Goal: Download file/media

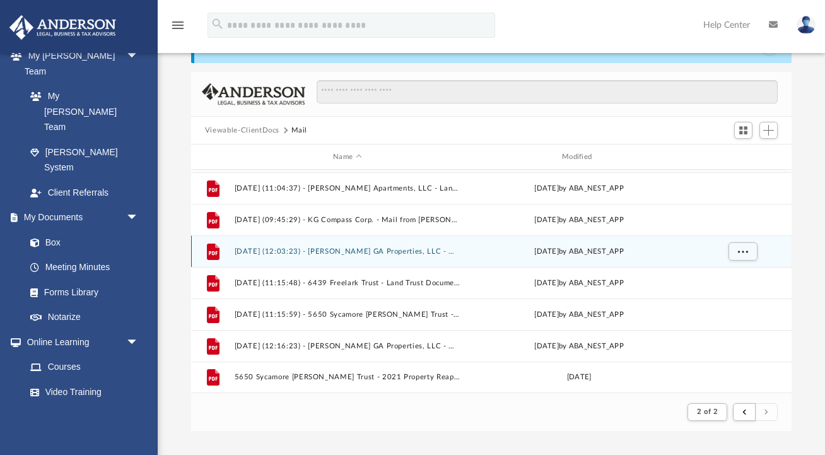
scroll to position [1281, 0]
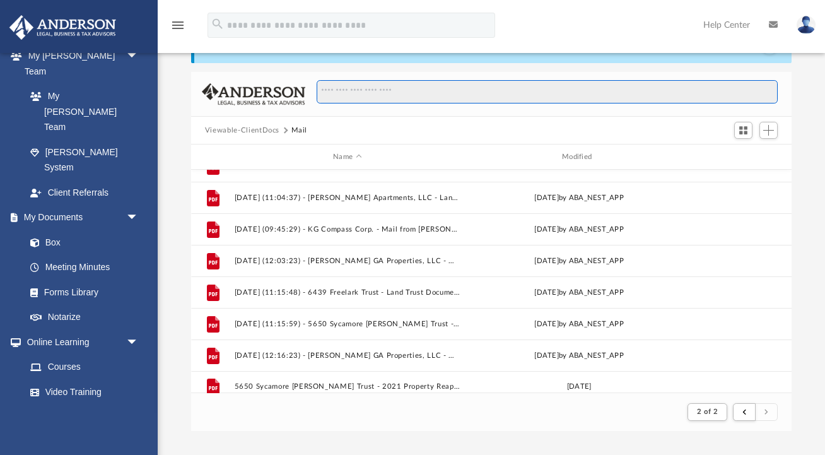
click at [344, 94] on input "Search files and folders" at bounding box center [548, 92] width 462 height 24
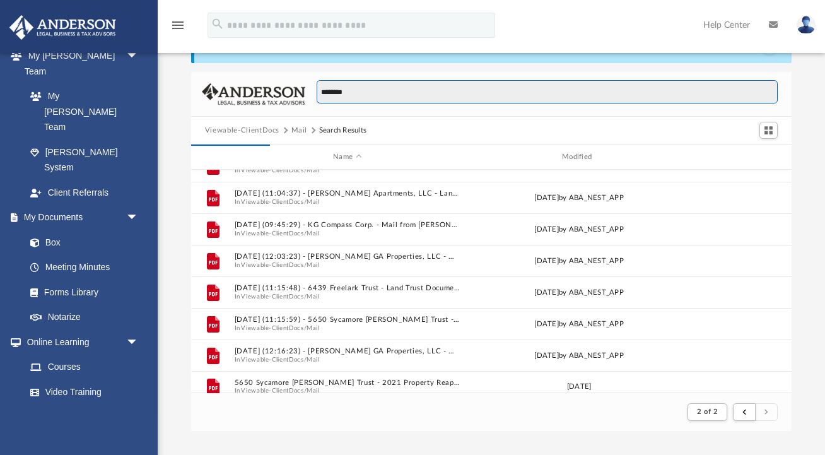
type input "*******"
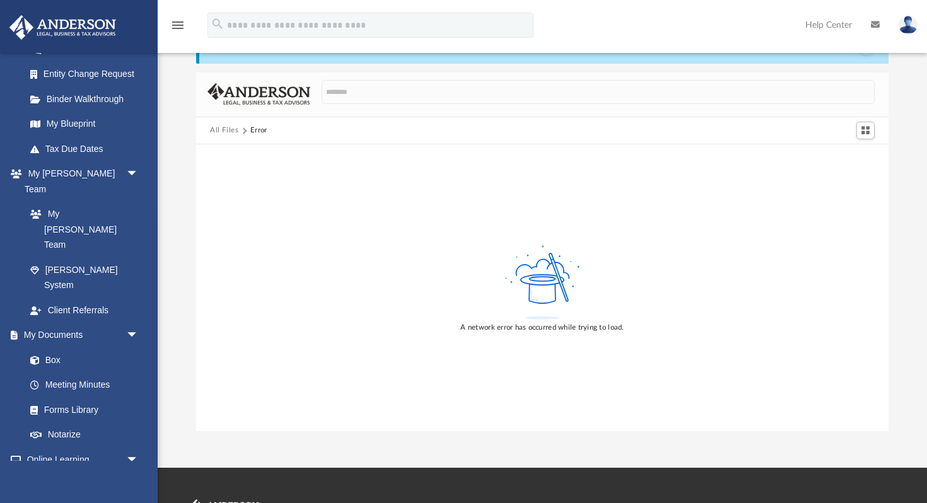
scroll to position [296, 0]
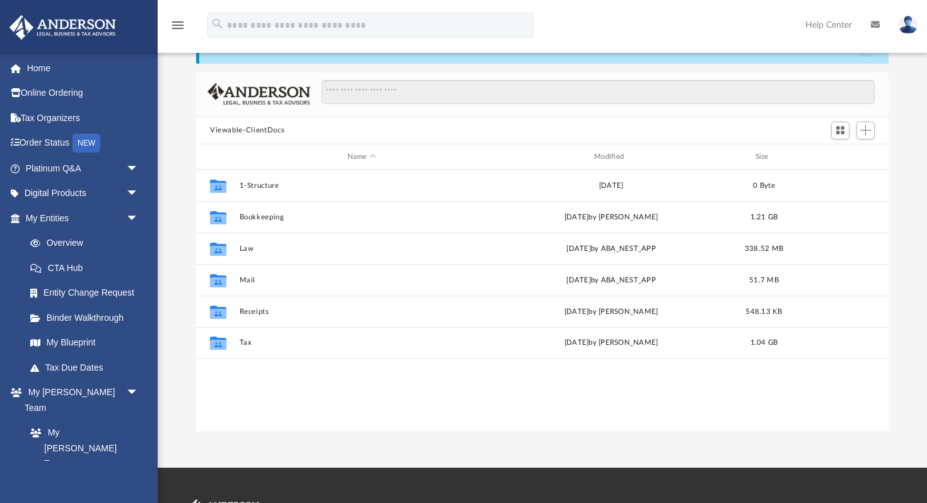
scroll to position [286, 693]
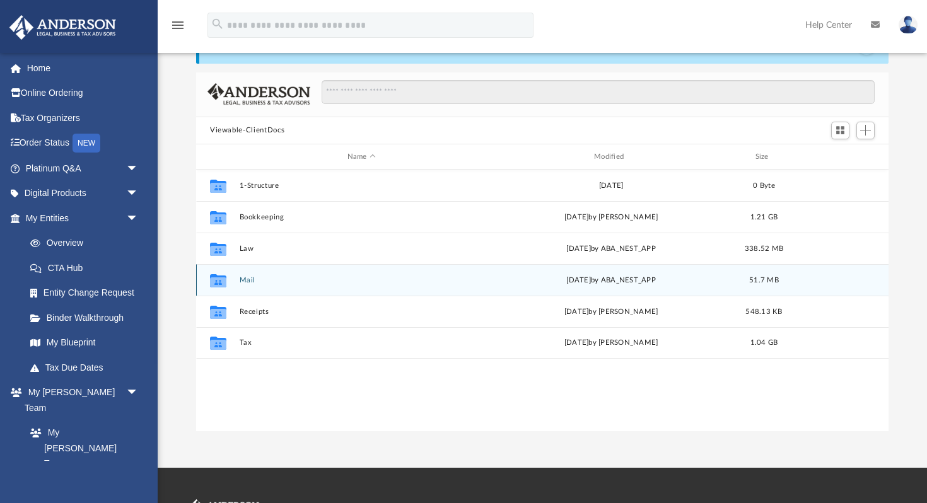
click at [220, 281] on icon "grid" at bounding box center [218, 280] width 16 height 13
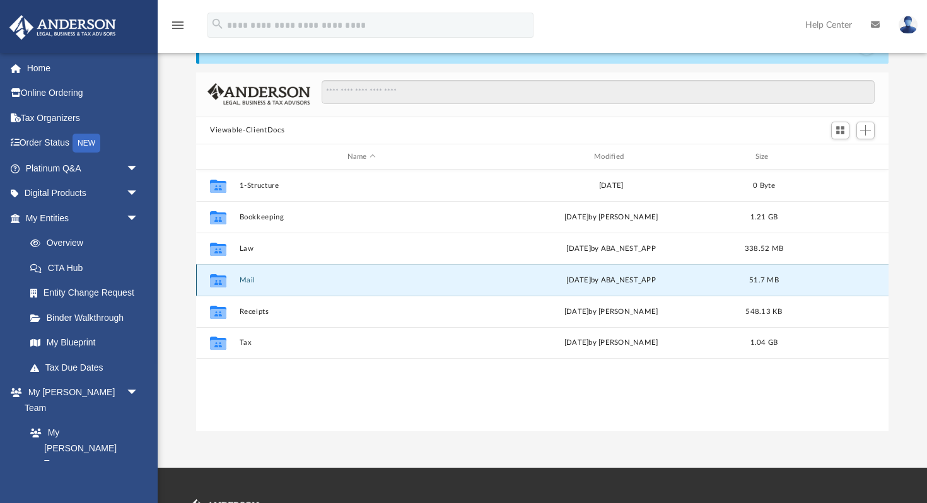
click at [250, 282] on button "Mail" at bounding box center [362, 280] width 244 height 8
click at [250, 281] on button "Mail" at bounding box center [362, 280] width 244 height 8
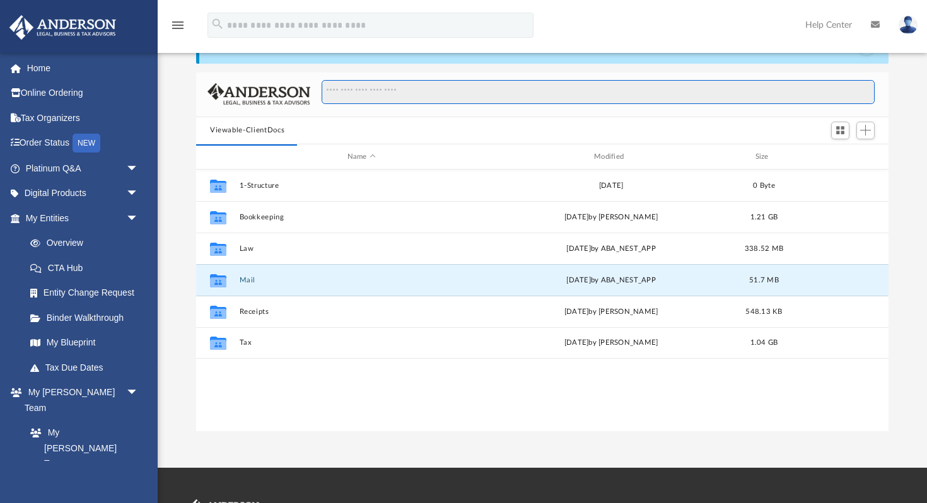
click at [358, 95] on input "Search files and folders" at bounding box center [598, 92] width 553 height 24
type input "*******"
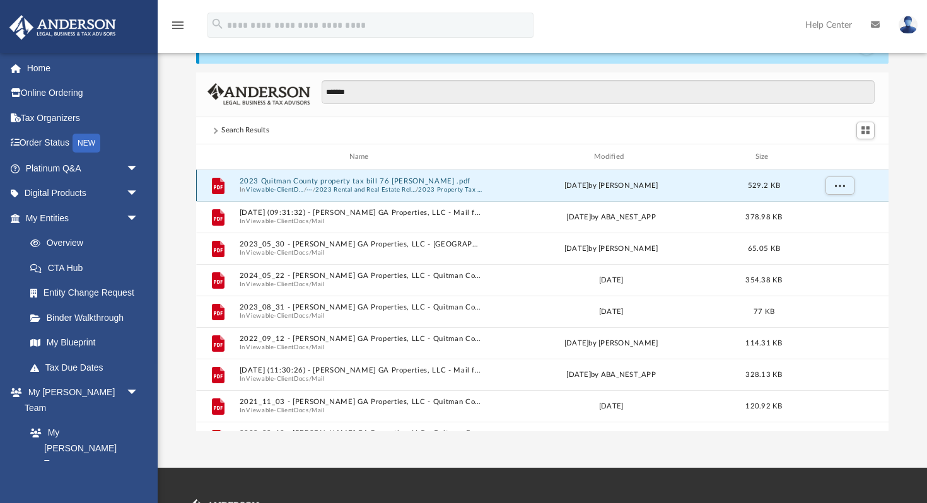
click at [310, 180] on button "2023 Quitman County property tax bill 76 Jacqueline .pdf" at bounding box center [362, 182] width 244 height 8
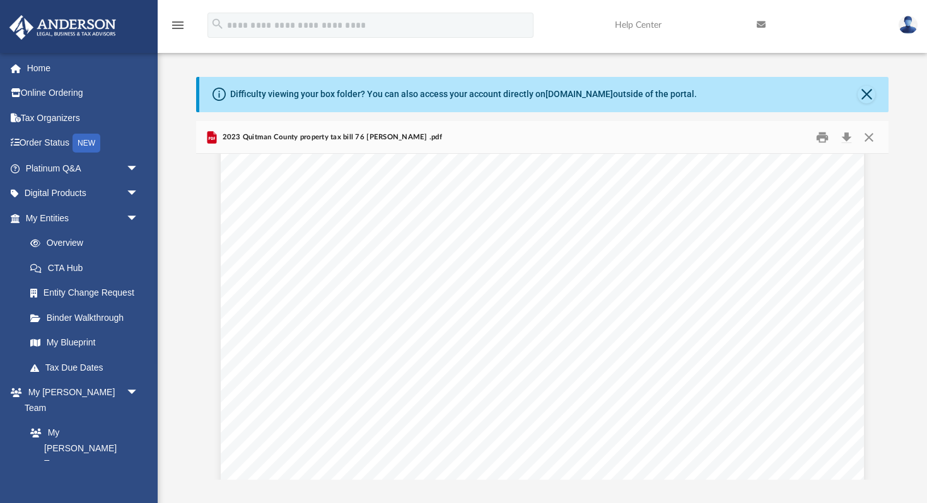
scroll to position [0, 0]
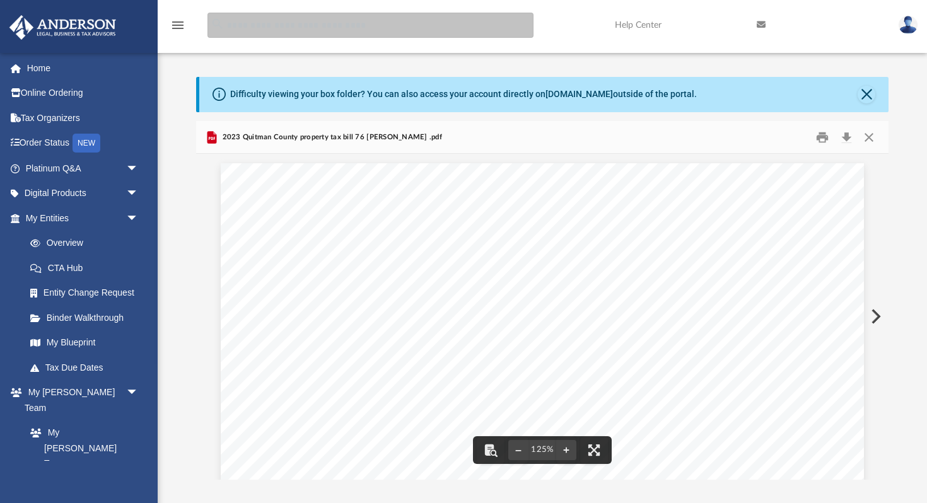
click at [250, 27] on input "search" at bounding box center [371, 25] width 326 height 25
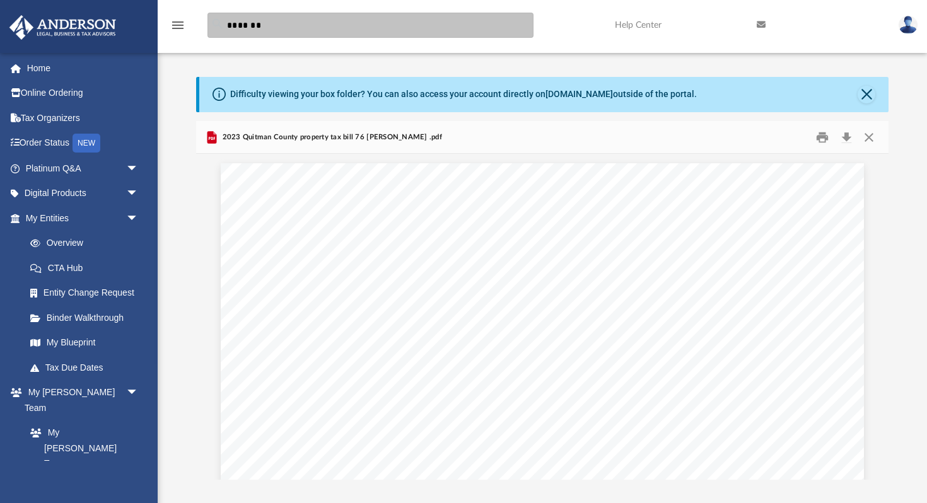
type input "*******"
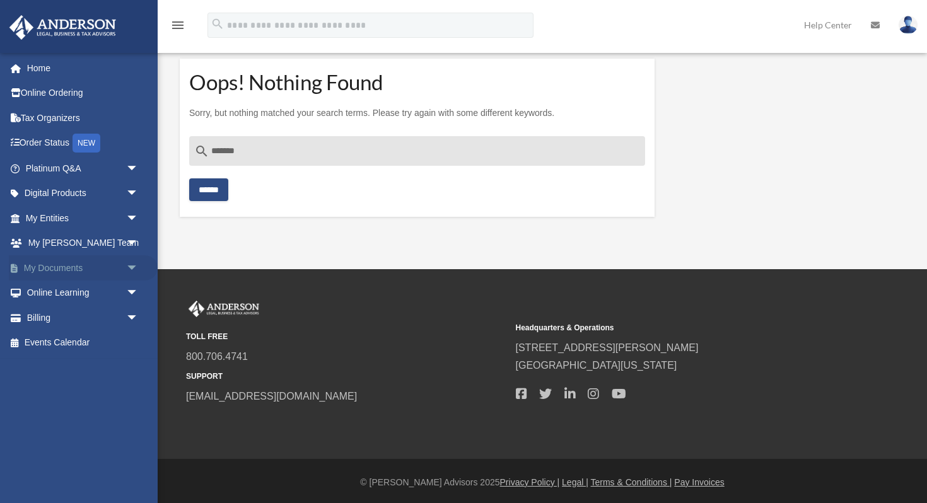
click at [57, 267] on link "My Documents arrow_drop_down" at bounding box center [83, 267] width 149 height 25
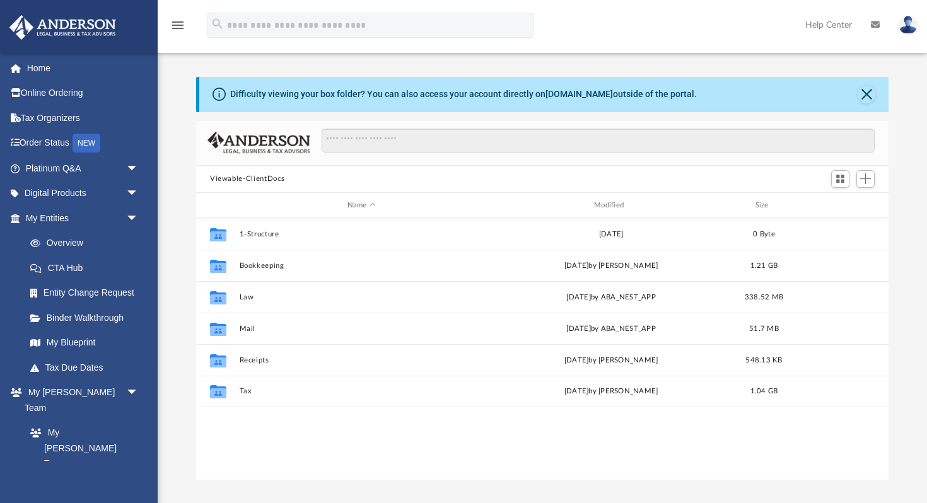
scroll to position [286, 693]
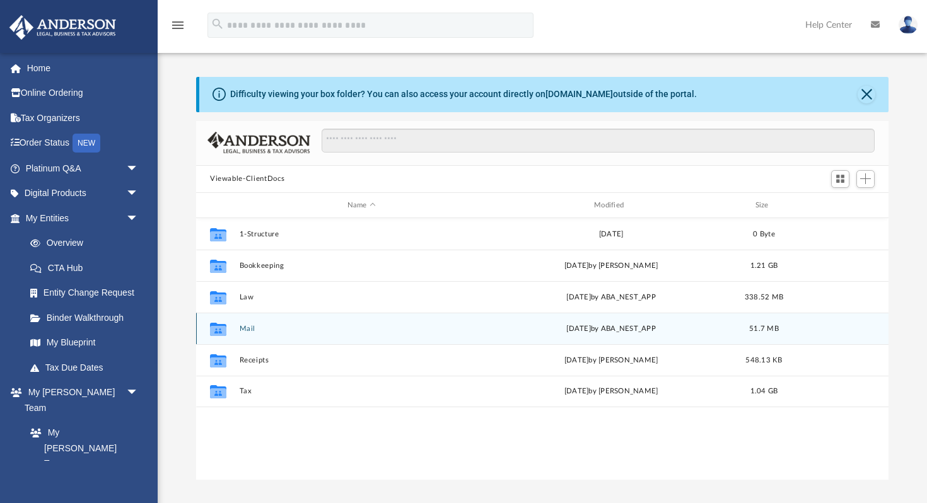
click at [247, 331] on button "Mail" at bounding box center [362, 329] width 244 height 8
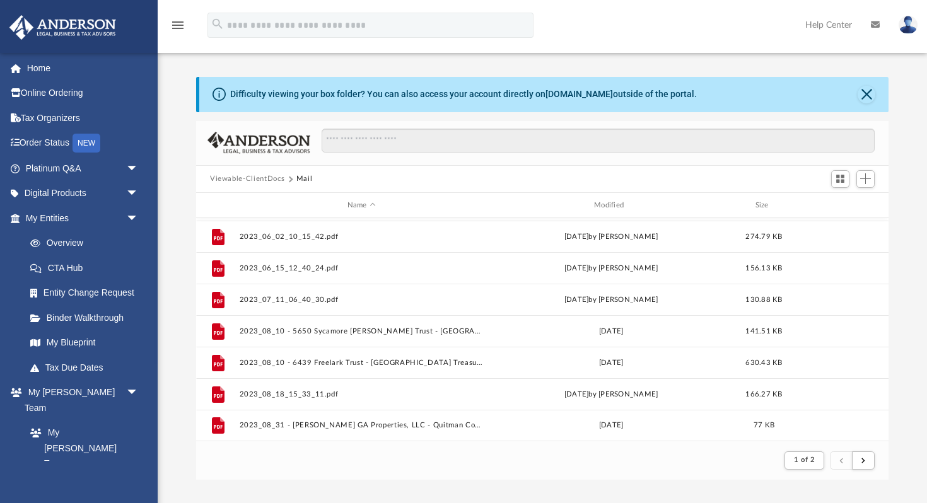
scroll to position [239, 0]
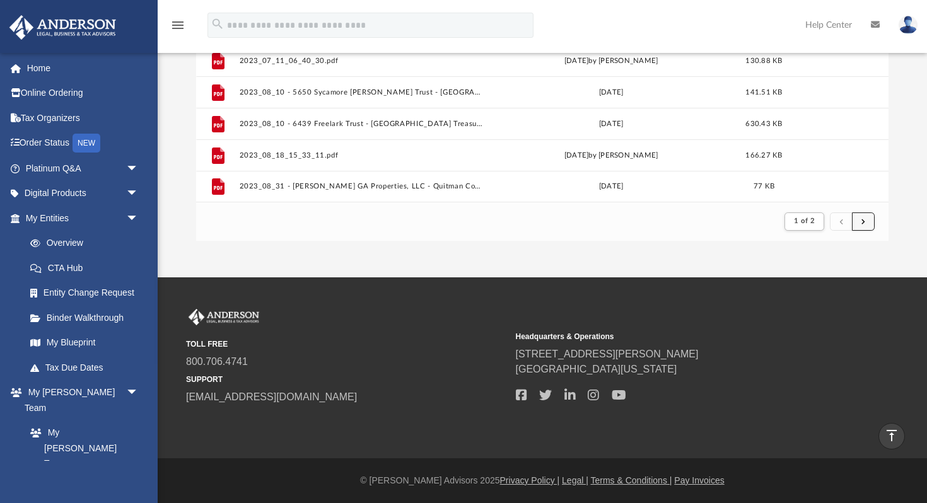
click at [866, 223] on button "submit" at bounding box center [863, 222] width 23 height 18
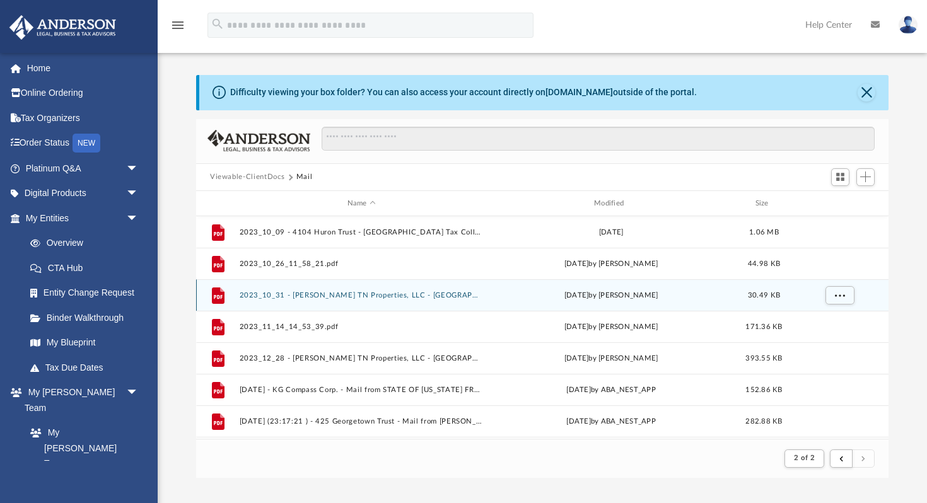
scroll to position [0, 0]
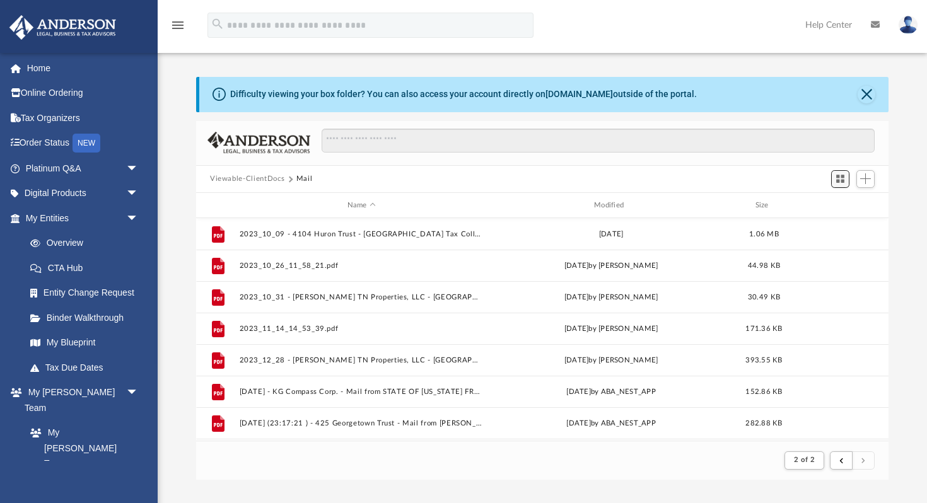
click at [840, 179] on span "Switch to Grid View" at bounding box center [840, 178] width 11 height 11
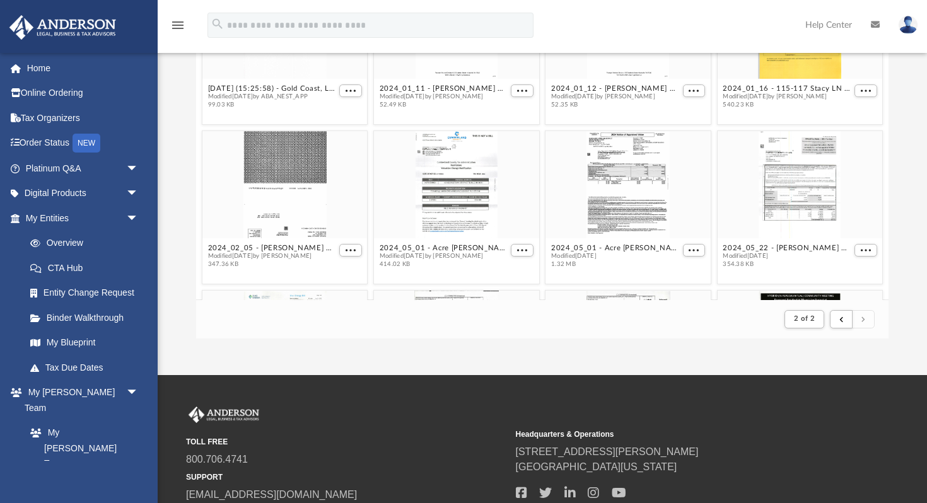
scroll to position [879, 0]
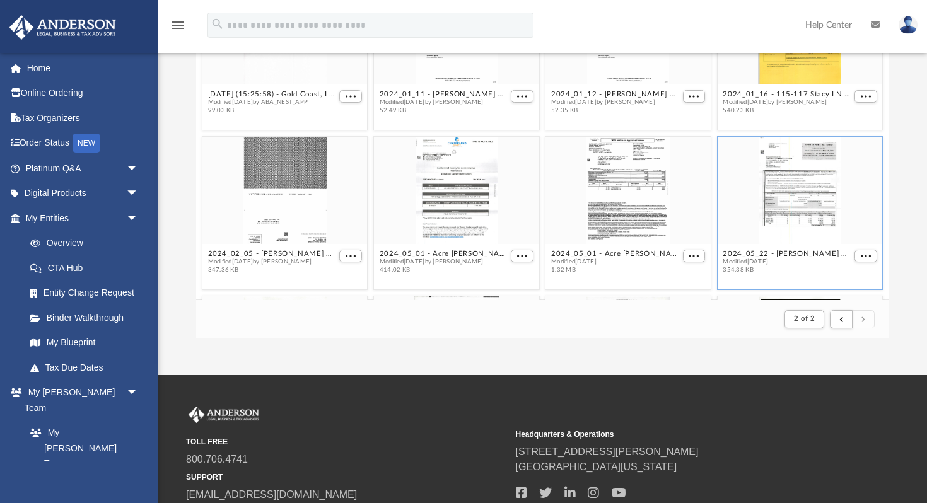
click at [809, 190] on div "grid" at bounding box center [800, 190] width 165 height 107
click at [864, 254] on span "More options" at bounding box center [866, 256] width 10 height 6
click at [850, 214] on li "Preview" at bounding box center [851, 212] width 37 height 13
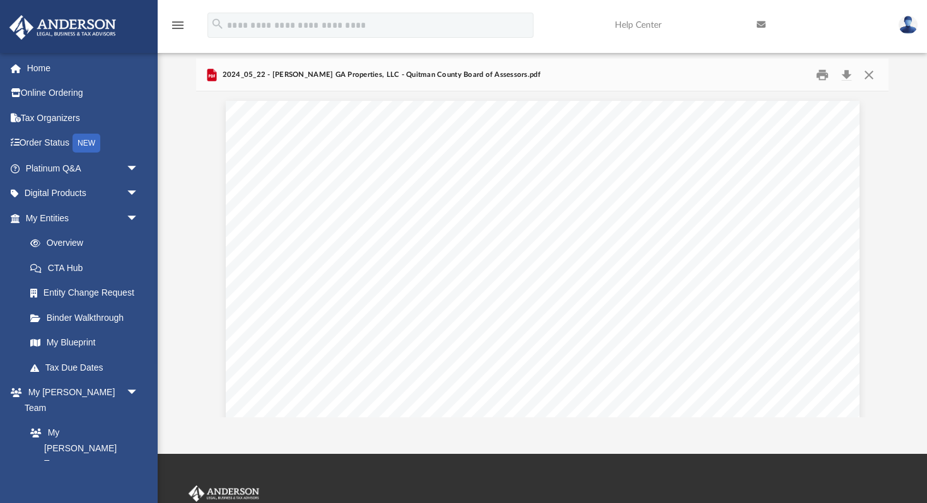
scroll to position [0, 0]
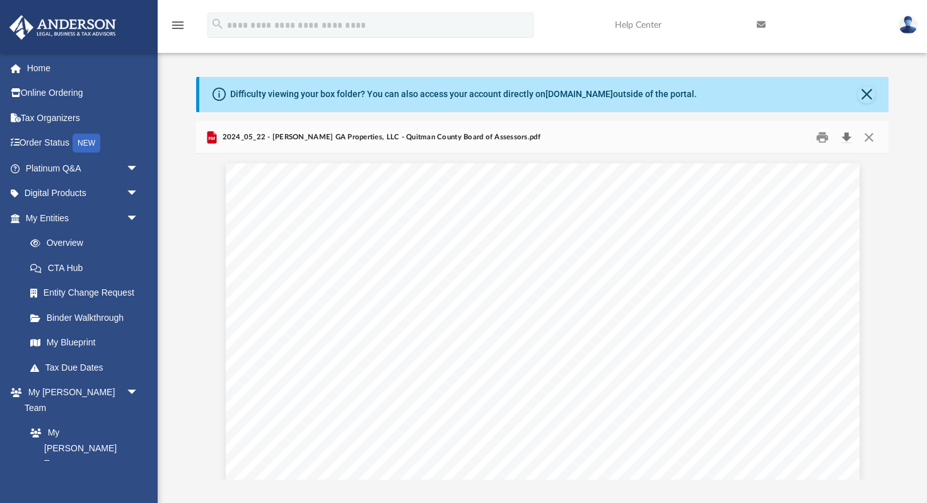
click at [846, 138] on button "Download" at bounding box center [846, 137] width 23 height 20
click at [865, 92] on button "Close" at bounding box center [867, 95] width 18 height 18
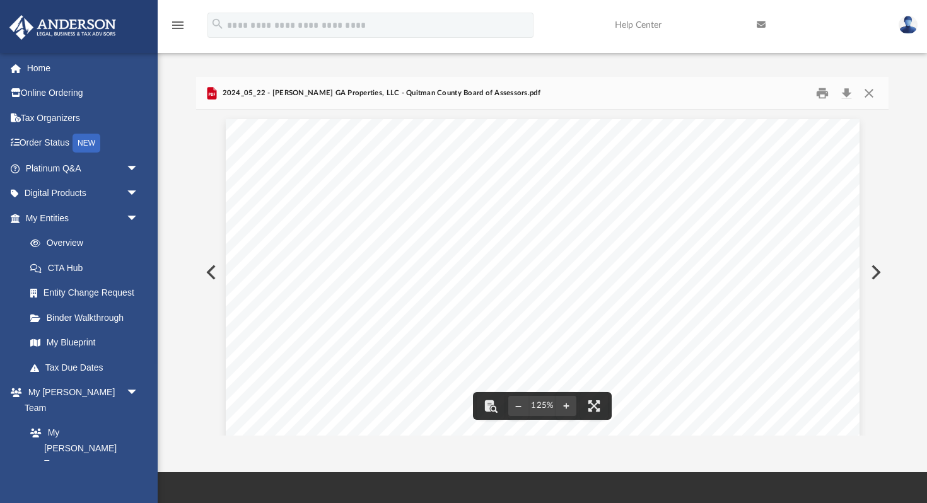
click at [211, 275] on button "Preview" at bounding box center [210, 272] width 28 height 35
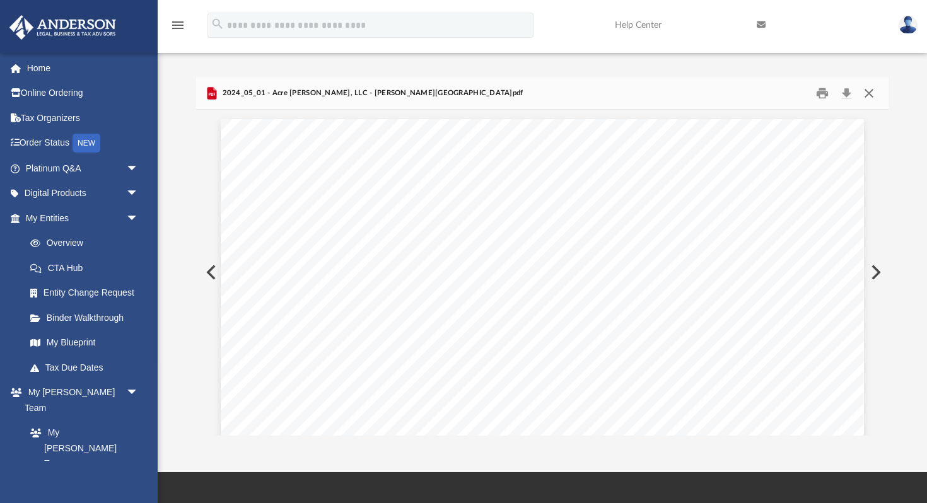
click at [869, 92] on button "Close" at bounding box center [869, 93] width 23 height 20
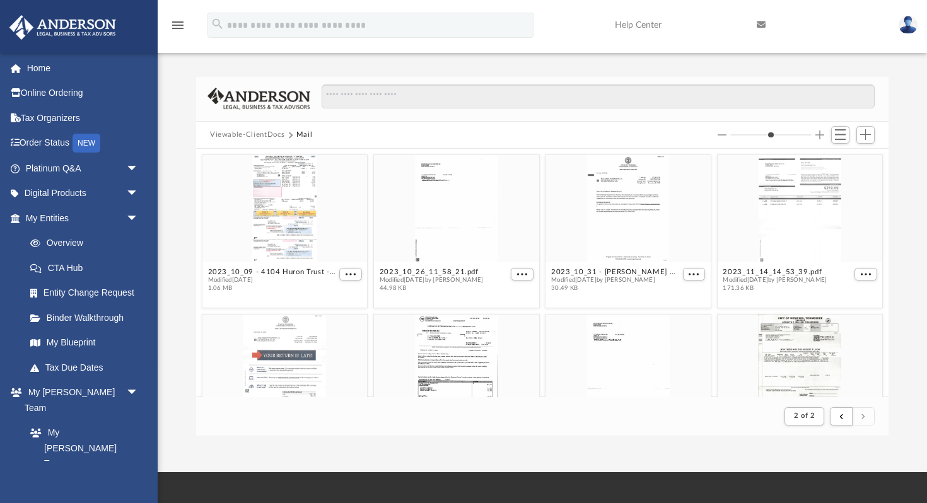
click at [302, 134] on button "Mail" at bounding box center [304, 134] width 16 height 11
click at [453, 99] on input "Search files and folders" at bounding box center [598, 97] width 553 height 24
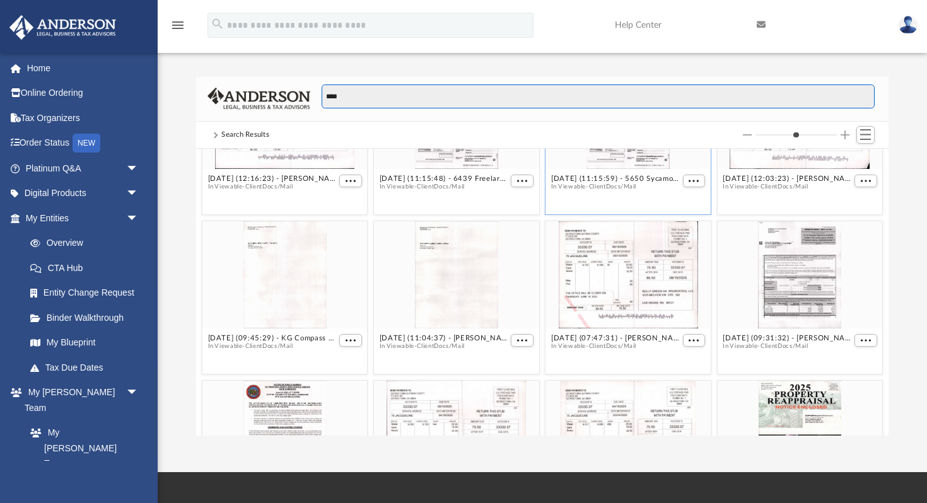
scroll to position [97, 0]
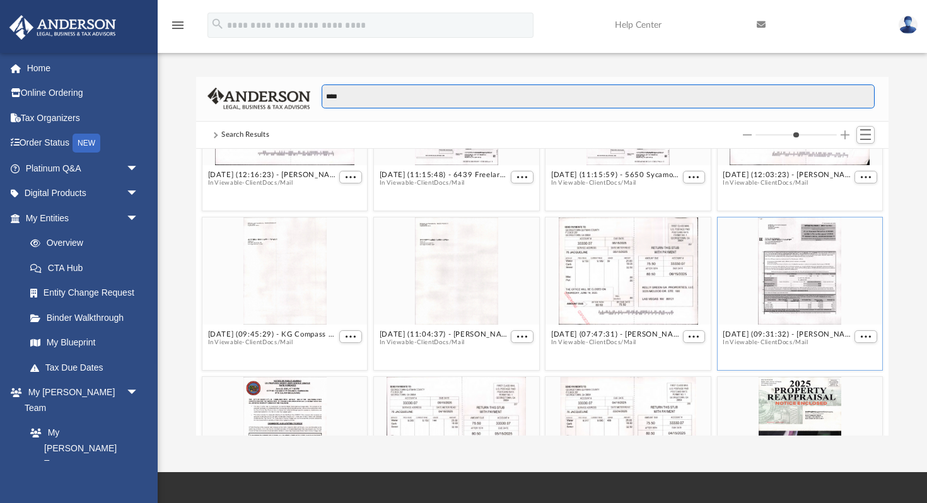
type input "****"
click at [800, 262] on div "grid" at bounding box center [800, 271] width 165 height 107
click at [861, 337] on span "More options" at bounding box center [866, 337] width 10 height 6
click at [848, 361] on li "Preview" at bounding box center [851, 359] width 37 height 13
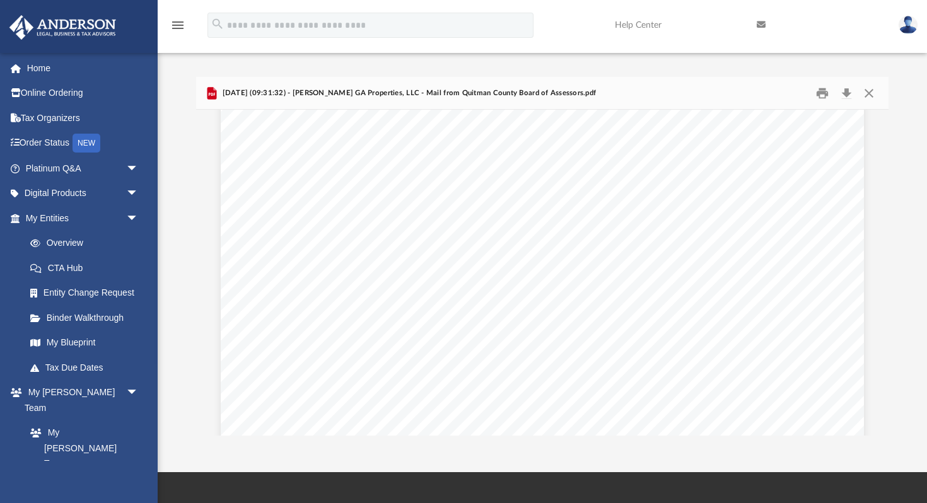
scroll to position [1328, 0]
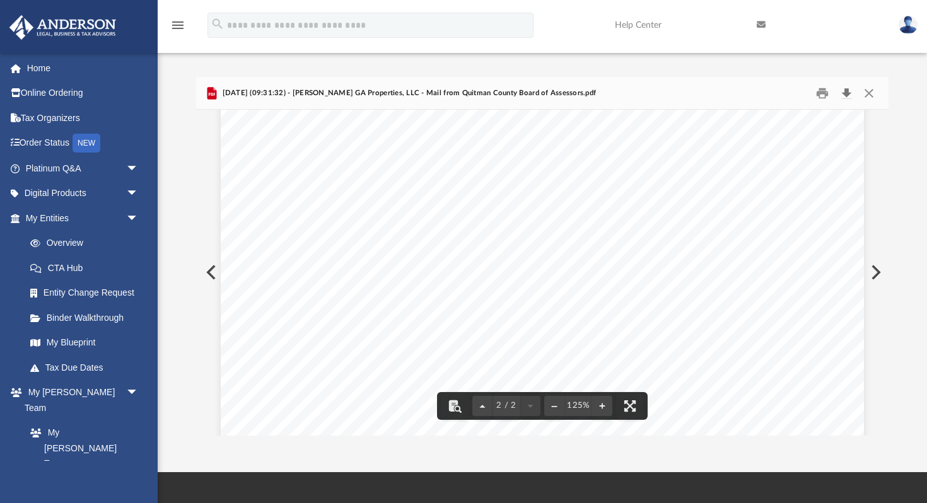
click at [845, 94] on button "Download" at bounding box center [846, 93] width 23 height 20
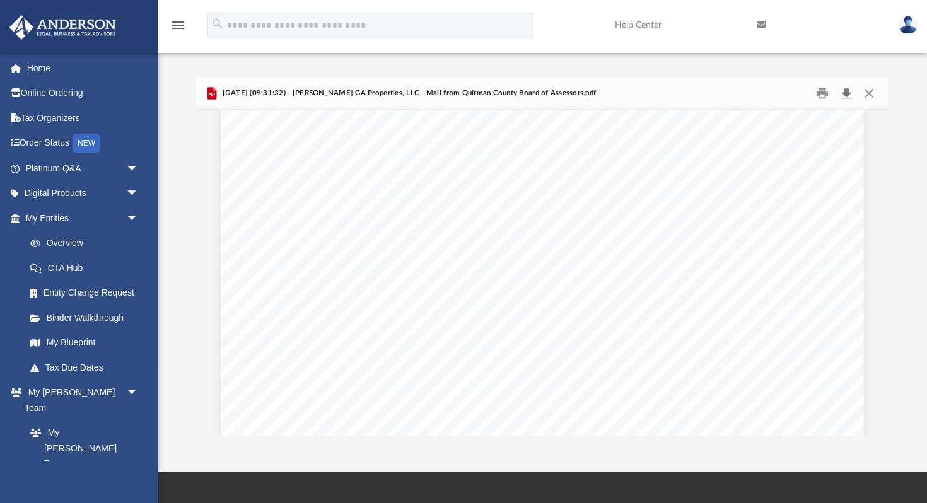
scroll to position [0, 0]
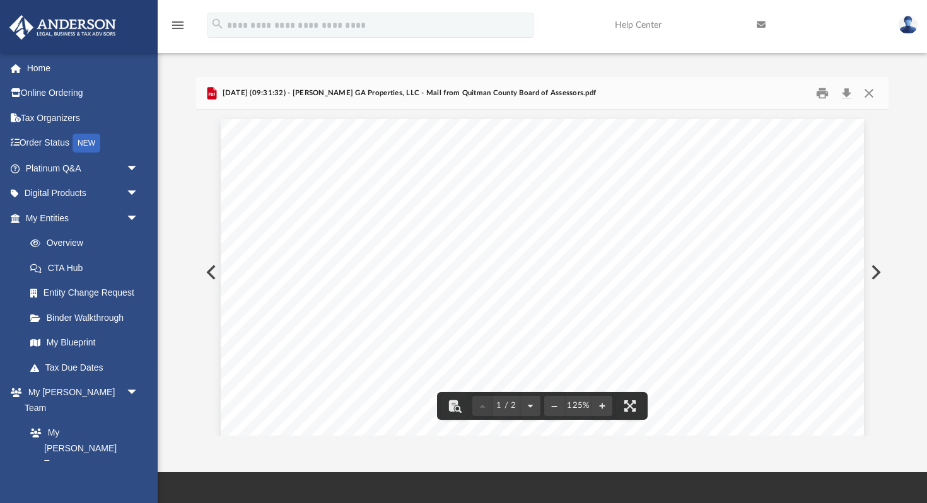
click at [900, 148] on div "Difficulty viewing your box folder? You can also access your account directly o…" at bounding box center [543, 256] width 770 height 359
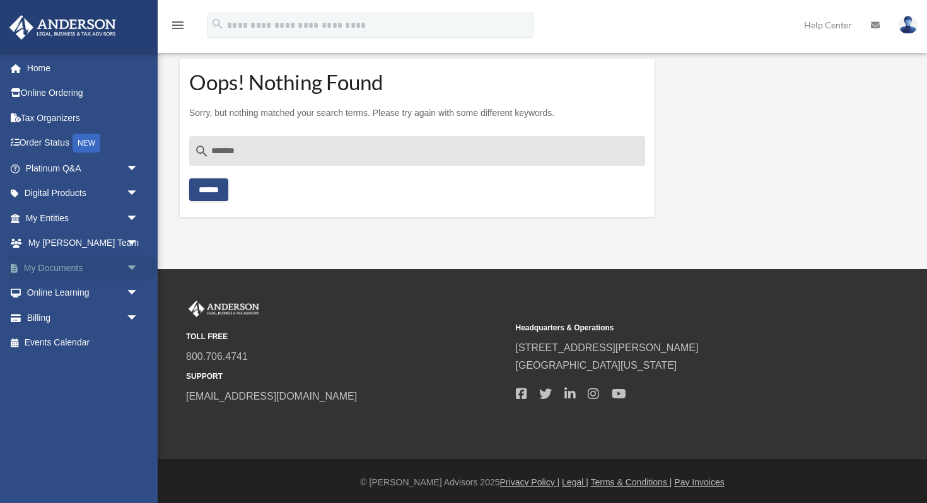
click at [73, 268] on link "My Documents arrow_drop_down" at bounding box center [83, 267] width 149 height 25
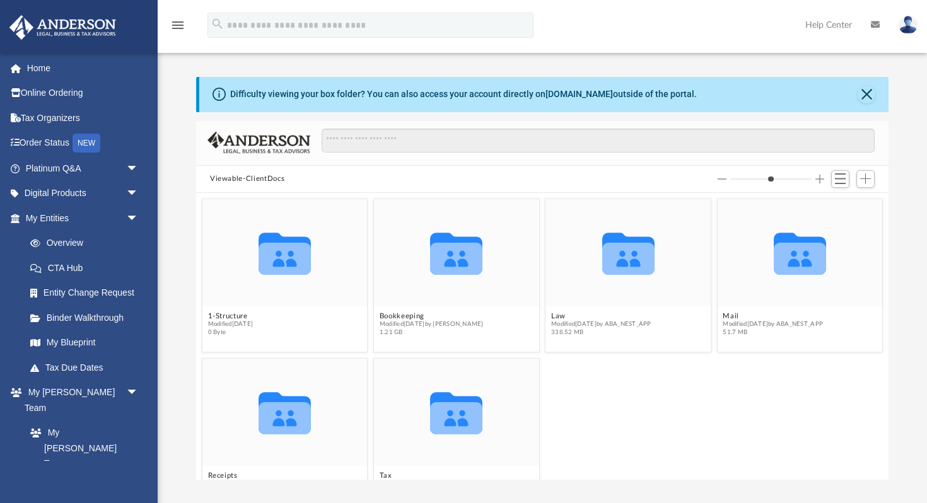
scroll to position [286, 693]
click at [804, 260] on icon "grid" at bounding box center [800, 254] width 52 height 42
click at [766, 322] on span "Modified [DATE] by ABA_NEST_APP" at bounding box center [773, 324] width 100 height 8
click at [797, 252] on icon "grid" at bounding box center [800, 259] width 52 height 32
click at [734, 316] on button "Mail" at bounding box center [773, 316] width 100 height 8
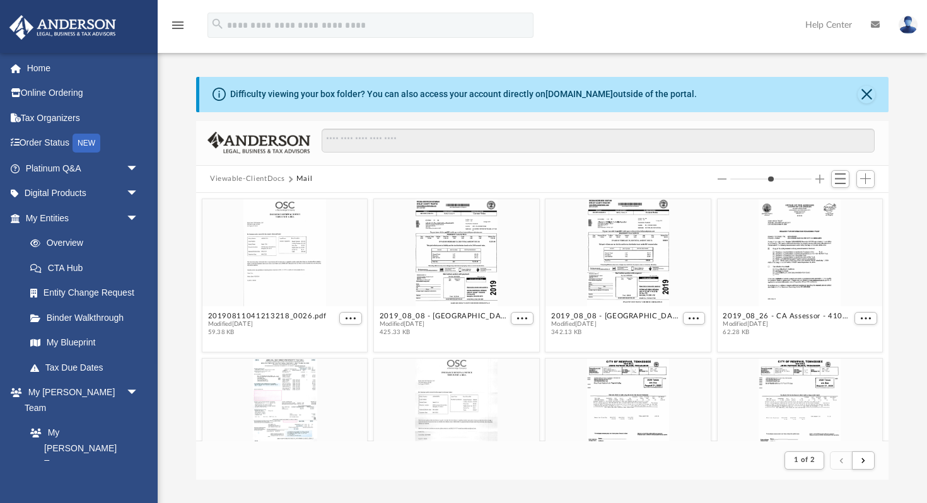
scroll to position [1, 1]
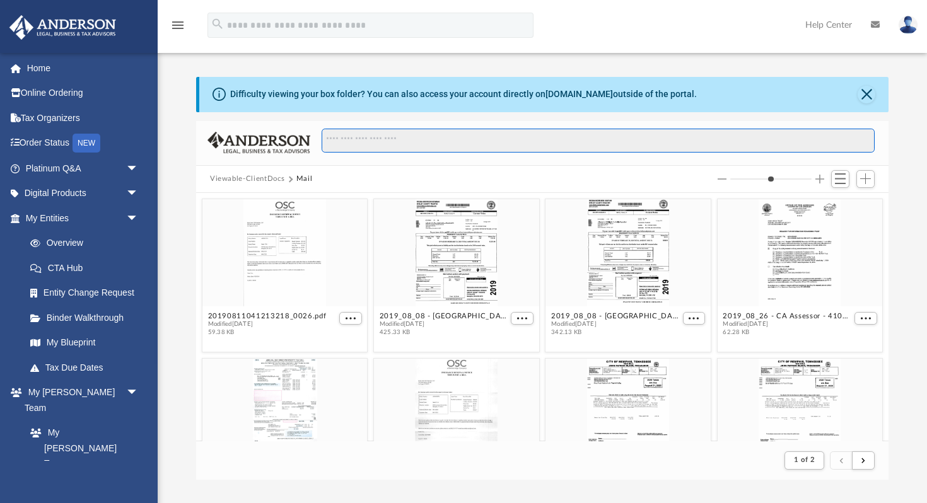
click at [379, 142] on input "Search files and folders" at bounding box center [598, 141] width 553 height 24
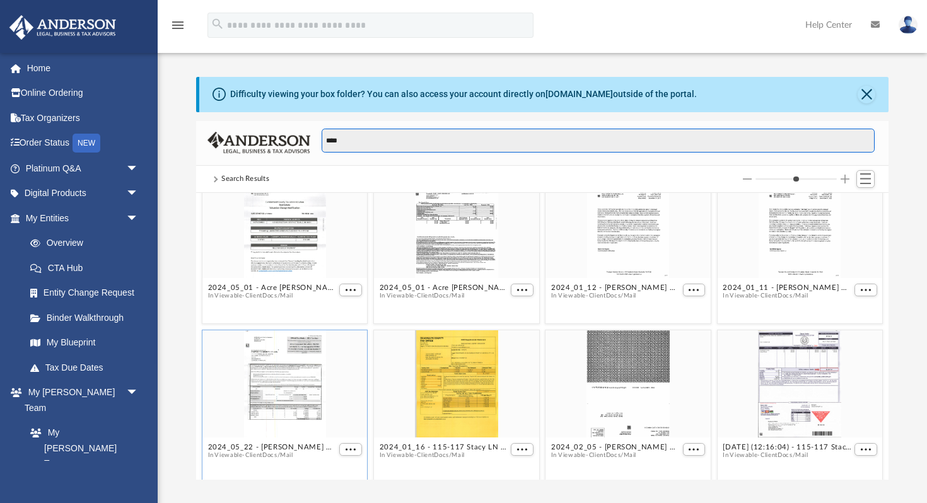
scroll to position [29, 0]
type input "****"
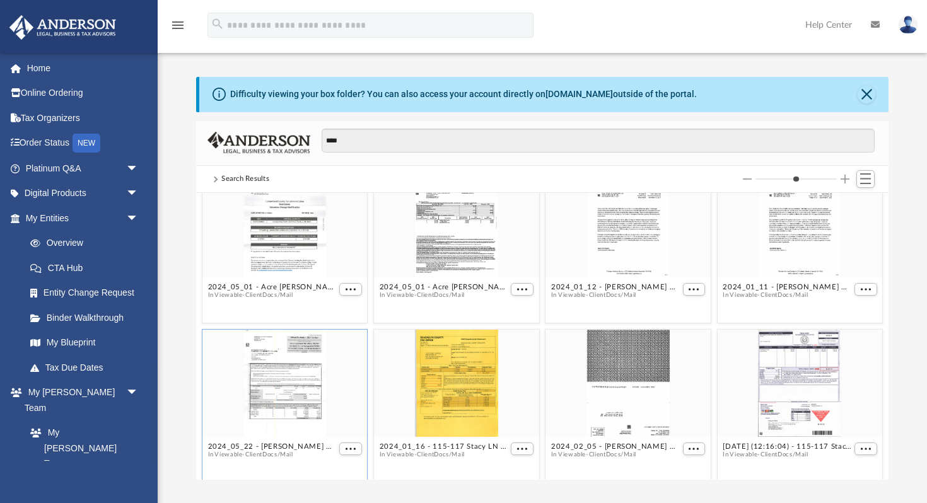
click at [315, 344] on div "grid" at bounding box center [284, 383] width 165 height 107
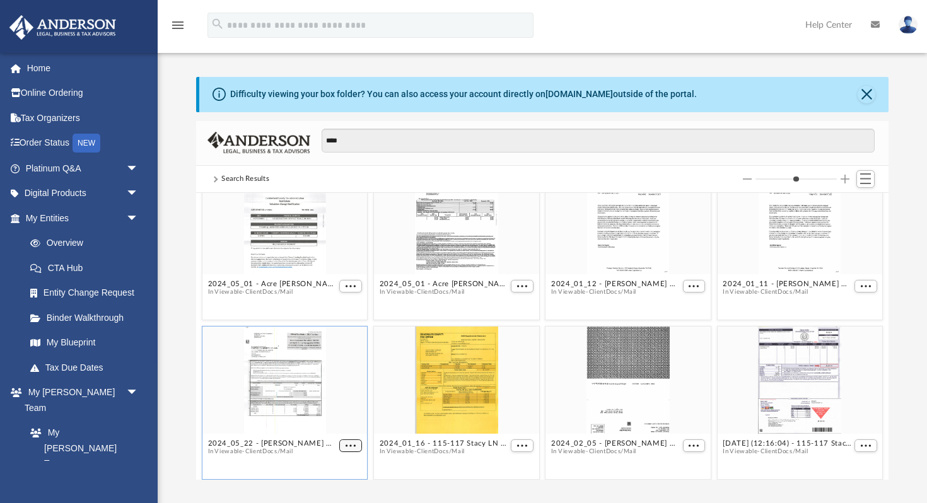
click at [351, 450] on button "More options" at bounding box center [350, 446] width 23 height 13
click at [341, 402] on li "Preview" at bounding box center [336, 402] width 37 height 13
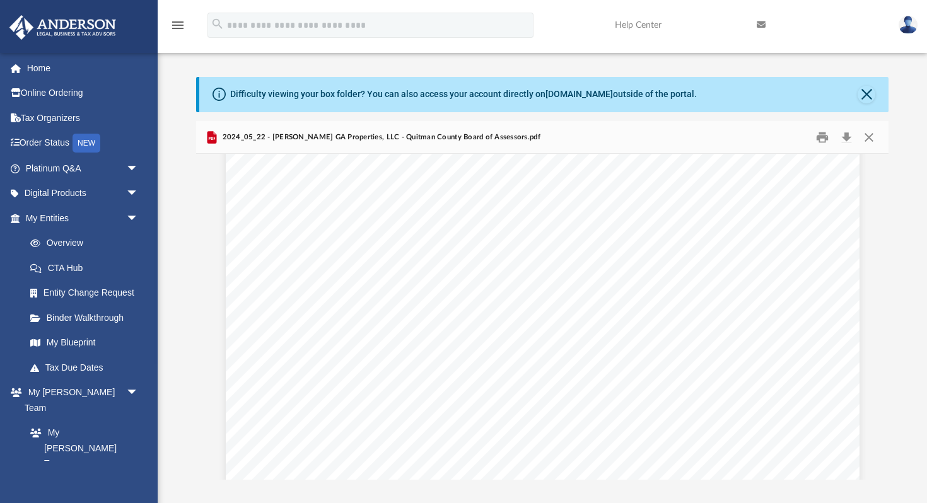
scroll to position [291, 0]
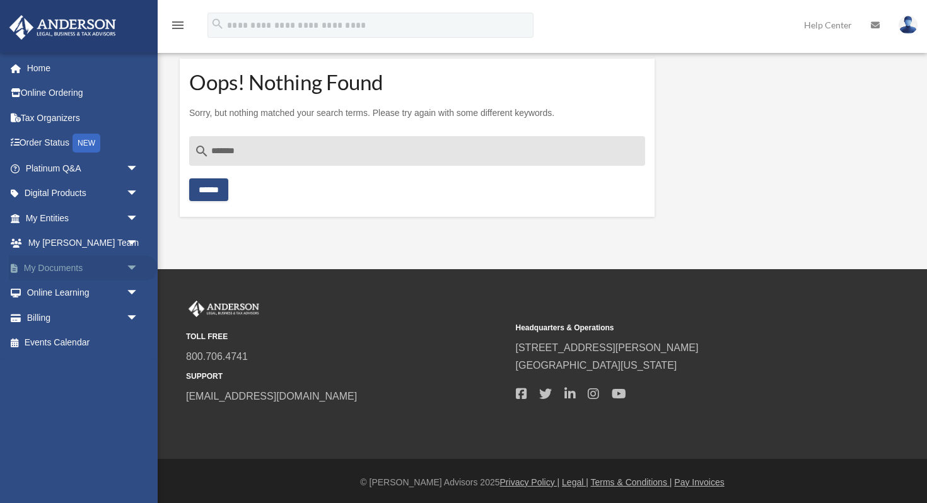
click at [93, 269] on link "My Documents arrow_drop_down" at bounding box center [83, 267] width 149 height 25
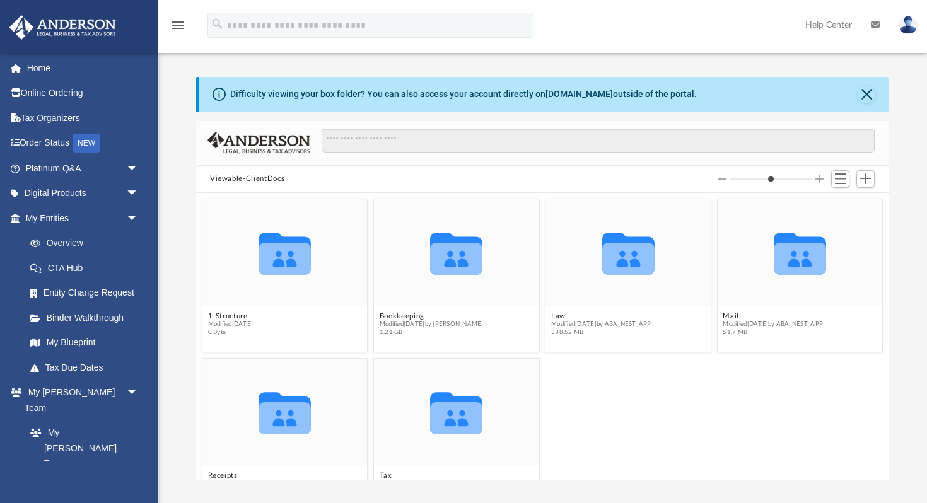
scroll to position [286, 693]
click at [743, 314] on button "Mail" at bounding box center [773, 316] width 100 height 8
click at [806, 260] on icon "grid" at bounding box center [800, 254] width 52 height 42
click at [729, 317] on button "Mail" at bounding box center [773, 316] width 100 height 8
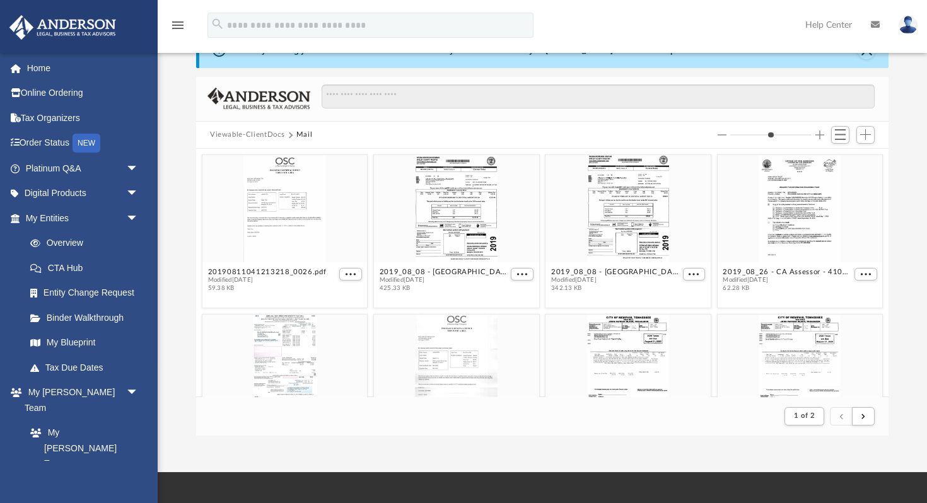
scroll to position [46, 0]
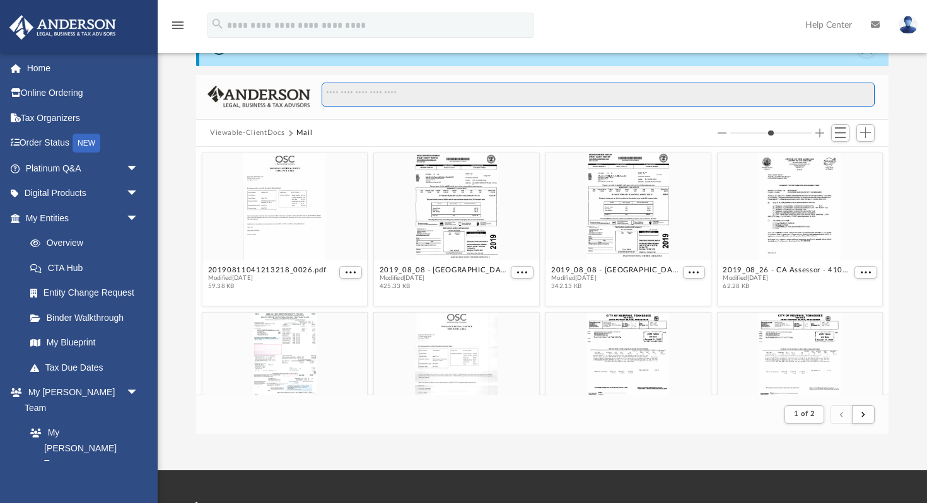
click at [392, 100] on input "Search files and folders" at bounding box center [598, 95] width 553 height 24
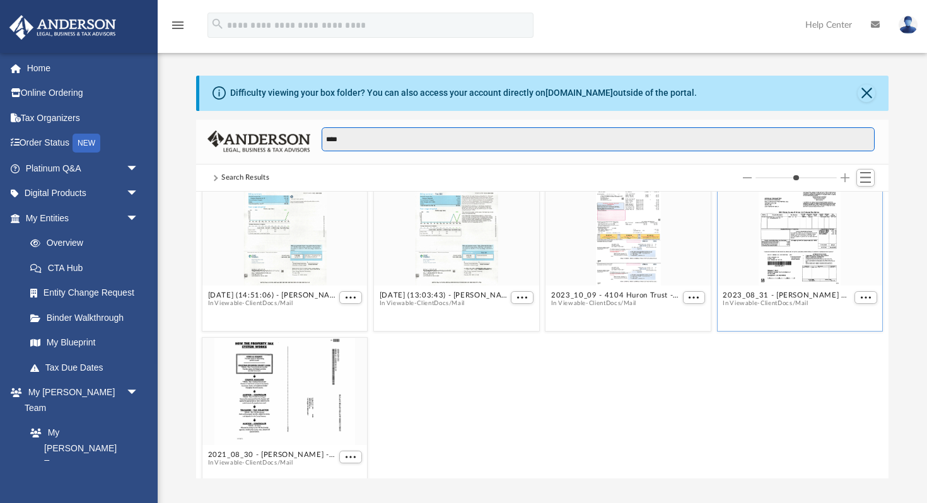
scroll to position [1128, 0]
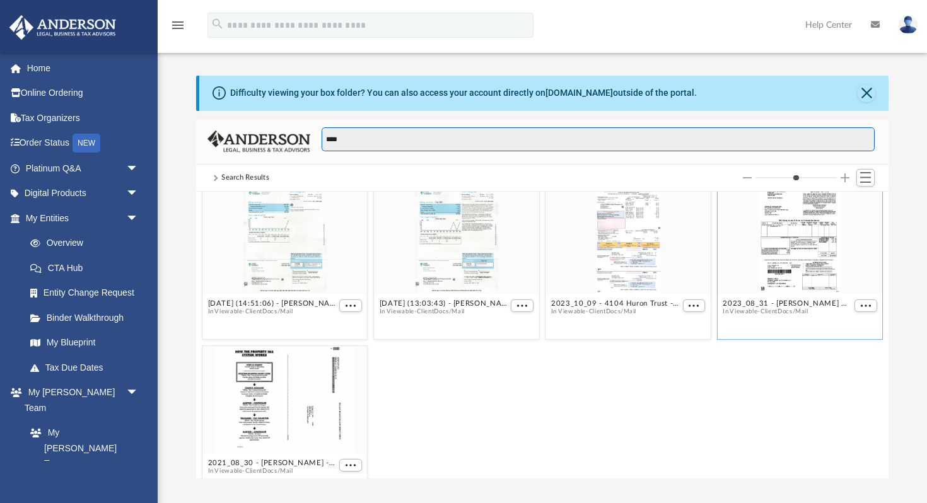
type input "****"
click at [802, 223] on div "grid" at bounding box center [800, 240] width 165 height 107
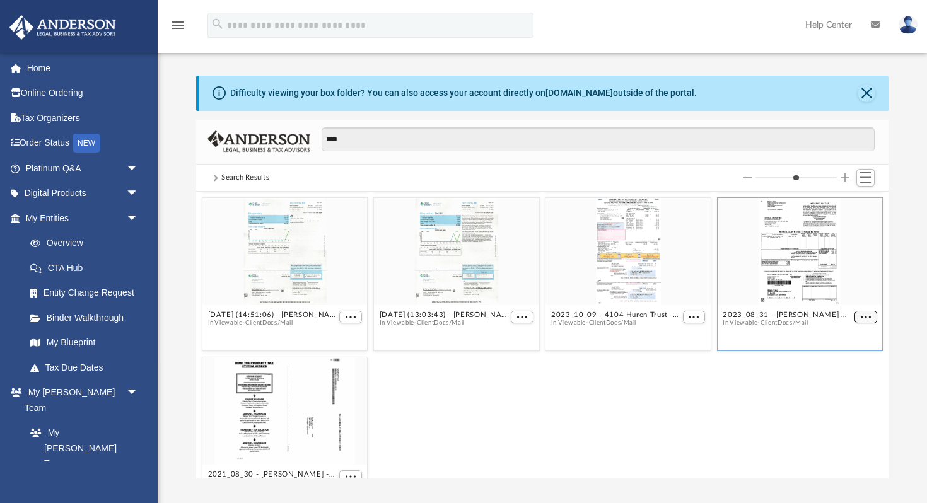
click at [863, 303] on figure "2023_08_31 - Kelly Green GA Properties, LLC - Quitman County Tax Commissioner.p…" at bounding box center [800, 269] width 165 height 142
click at [869, 317] on span "More options" at bounding box center [866, 317] width 10 height 6
click at [850, 342] on li "Preview" at bounding box center [851, 339] width 37 height 13
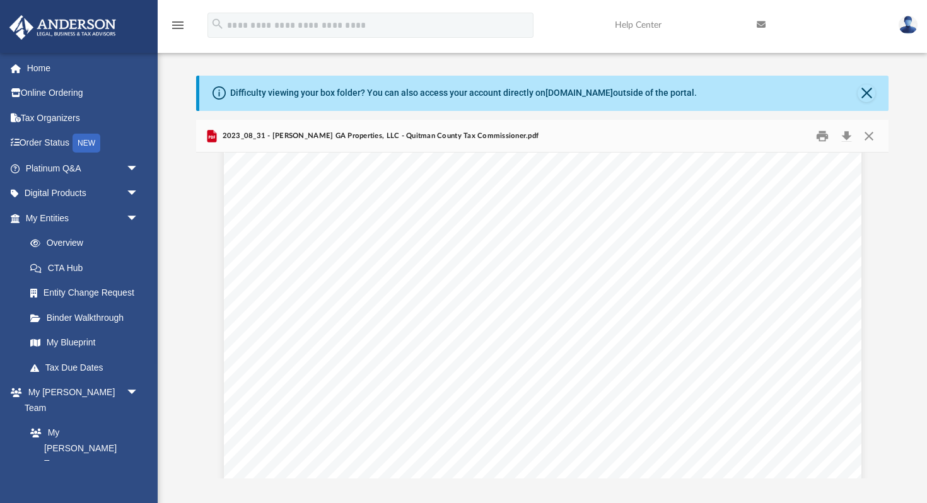
scroll to position [0, 0]
click at [847, 134] on button "Download" at bounding box center [846, 136] width 23 height 20
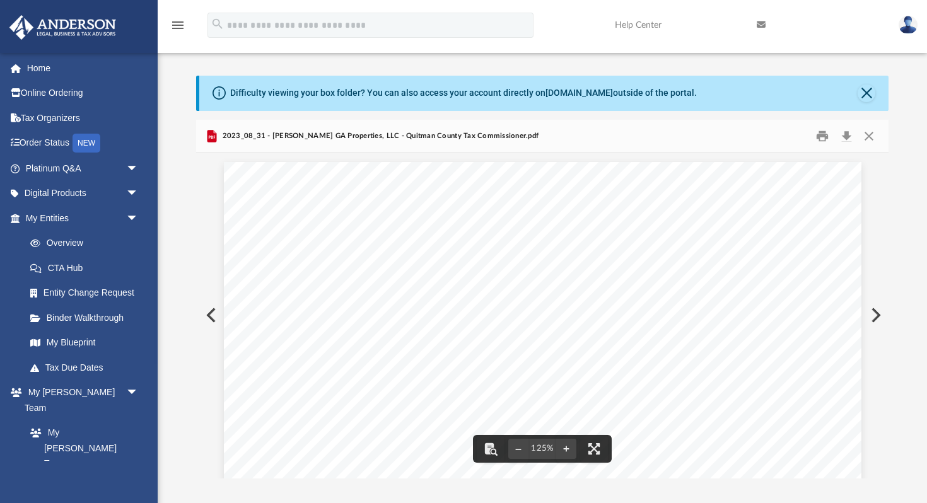
click at [891, 216] on div "Difficulty viewing your box folder? You can also access your account directly o…" at bounding box center [543, 277] width 770 height 403
